Goal: Task Accomplishment & Management: Complete application form

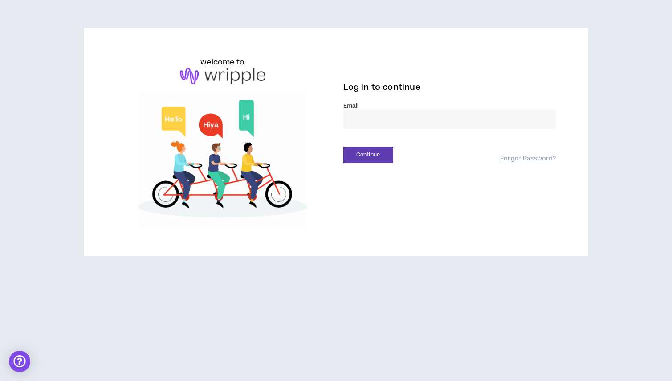
click at [386, 124] on input "email" at bounding box center [449, 119] width 213 height 19
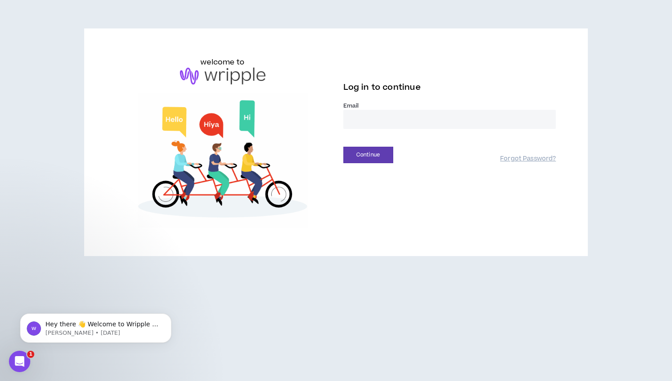
drag, startPoint x: 393, startPoint y: 100, endPoint x: 390, endPoint y: 118, distance: 18.4
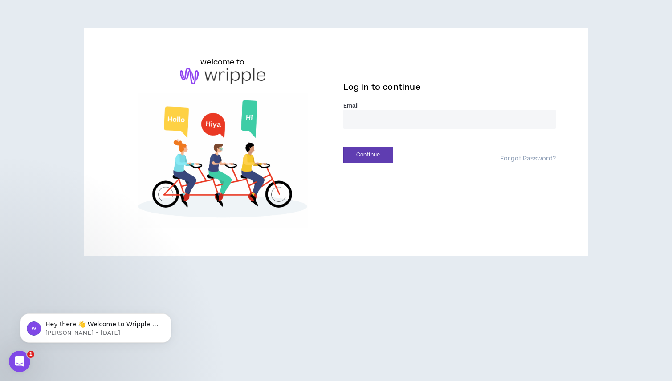
click at [393, 100] on div "Log in to continue" at bounding box center [449, 90] width 213 height 24
click at [389, 126] on input "email" at bounding box center [449, 119] width 213 height 19
type input "**********"
click at [376, 164] on div "**********" at bounding box center [336, 142] width 454 height 171
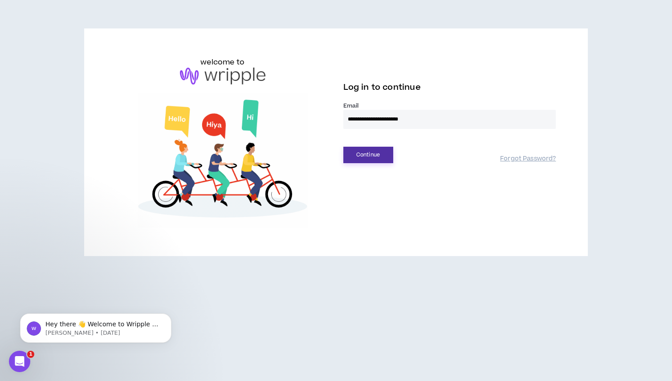
click at [378, 154] on button "Continue" at bounding box center [368, 155] width 50 height 16
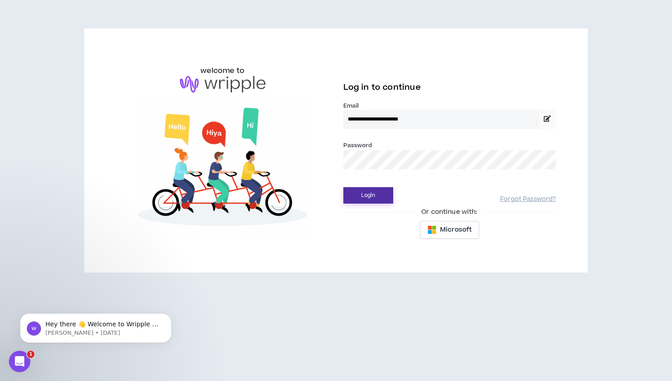
click at [377, 192] on button "Login" at bounding box center [368, 195] width 50 height 16
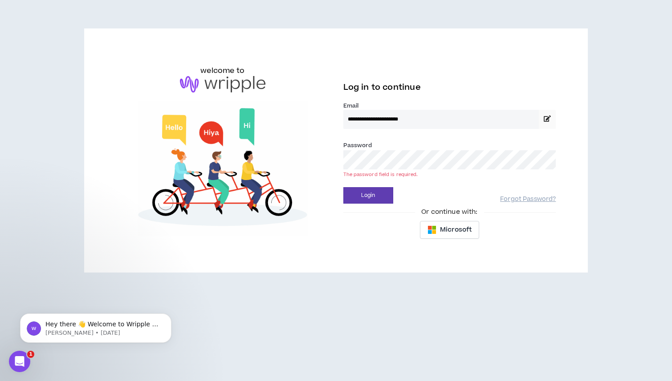
click at [413, 171] on div "Password * The password field is required." at bounding box center [449, 159] width 213 height 36
click at [356, 197] on button "Login" at bounding box center [368, 195] width 50 height 16
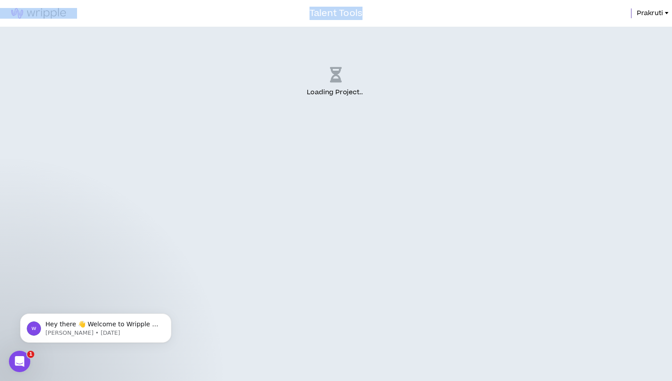
drag, startPoint x: 307, startPoint y: 13, endPoint x: 372, endPoint y: 19, distance: 65.3
click at [372, 19] on div "Talent Tools Prakruti" at bounding box center [336, 13] width 672 height 27
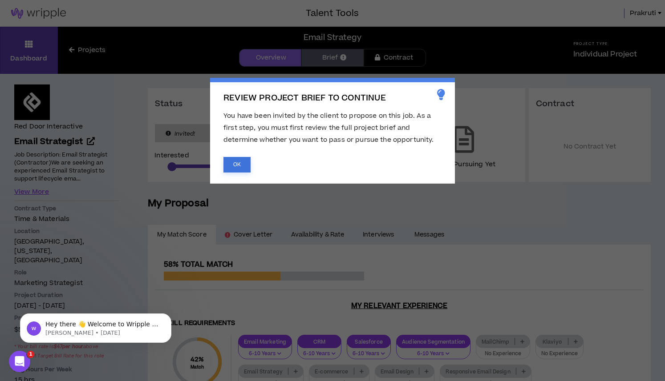
click at [231, 162] on button "OK" at bounding box center [236, 165] width 27 height 16
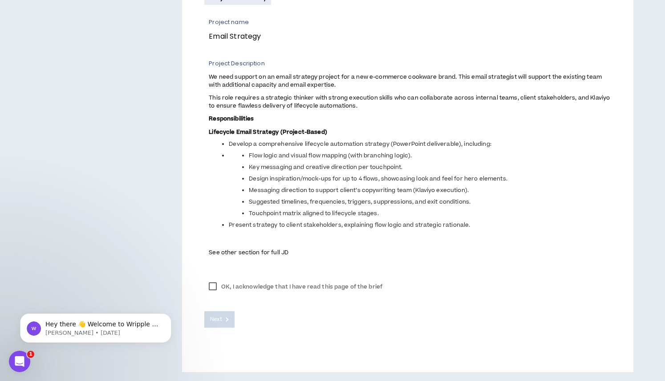
scroll to position [334, 0]
click at [216, 287] on label "OK, I acknowledge that I have read this page of the brief" at bounding box center [295, 286] width 182 height 13
click at [224, 325] on button "Next" at bounding box center [219, 320] width 30 height 16
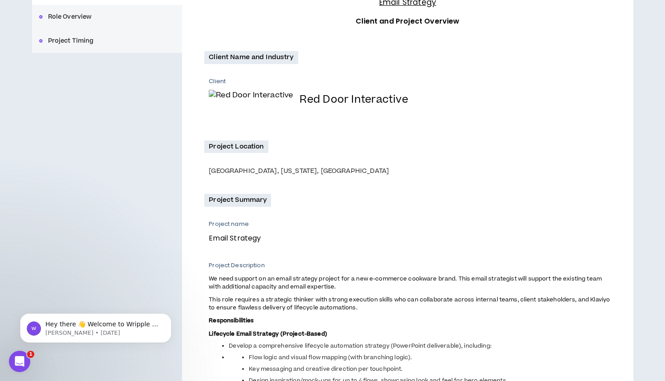
scroll to position [134, 0]
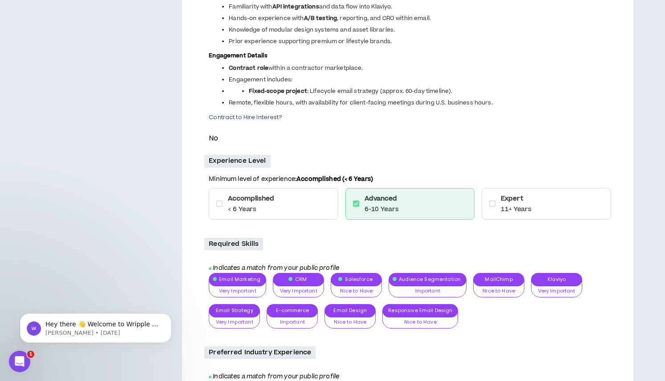
scroll to position [570, 0]
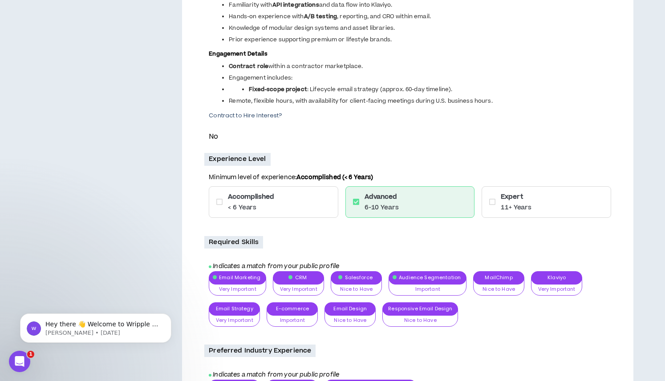
click at [490, 206] on icon at bounding box center [492, 202] width 6 height 7
click at [492, 206] on icon at bounding box center [492, 202] width 6 height 7
click at [493, 205] on icon at bounding box center [492, 202] width 6 height 7
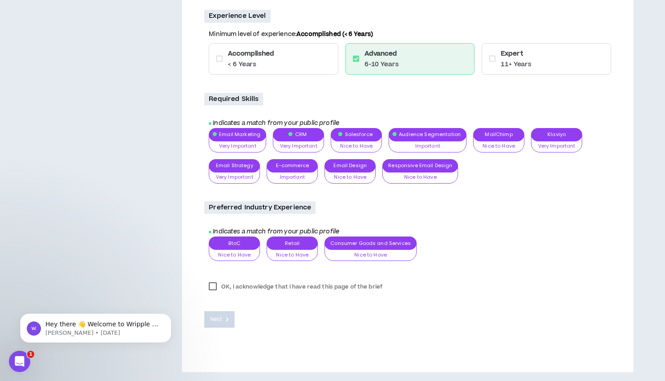
scroll to position [715, 0]
click at [210, 288] on label "OK, I acknowledge that I have read this page of the brief" at bounding box center [295, 286] width 182 height 13
click at [217, 317] on span "Next" at bounding box center [216, 320] width 12 height 8
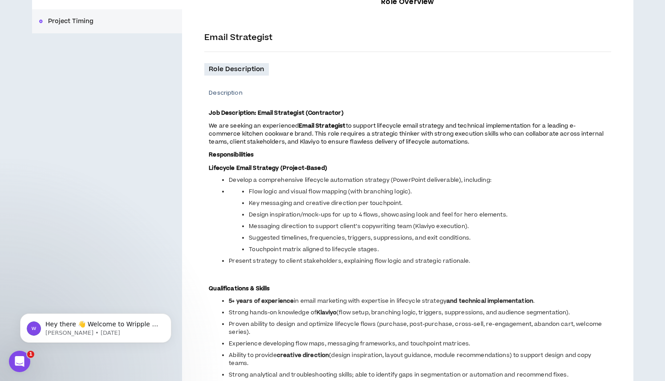
scroll to position [0, 0]
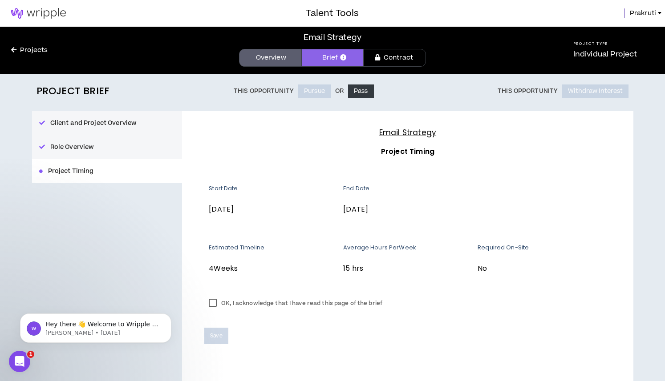
click at [212, 302] on label "OK, I acknowledge that I have read this page of the brief" at bounding box center [295, 303] width 182 height 13
click at [218, 340] on button "Save" at bounding box center [216, 336] width 24 height 16
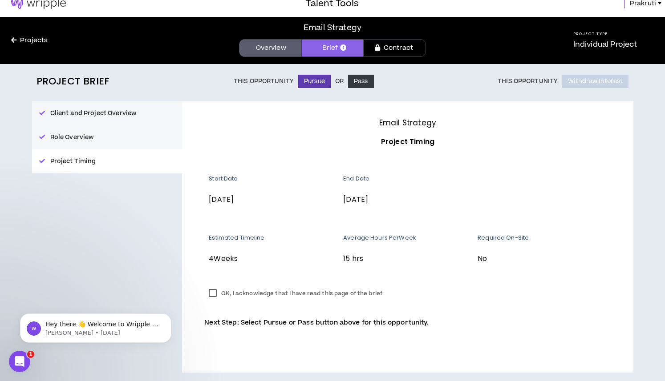
scroll to position [10, 0]
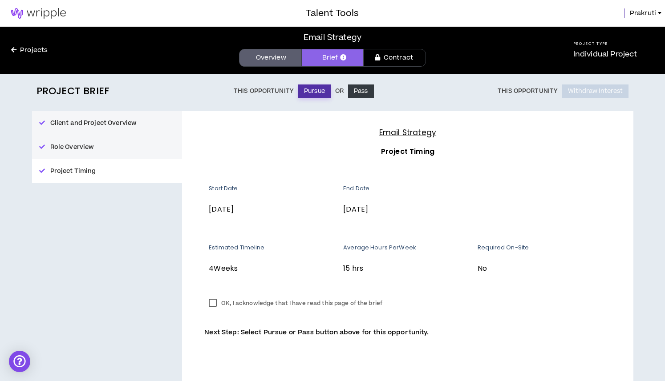
click at [311, 96] on button "Pursue" at bounding box center [314, 91] width 32 height 13
